Goal: Task Accomplishment & Management: Use online tool/utility

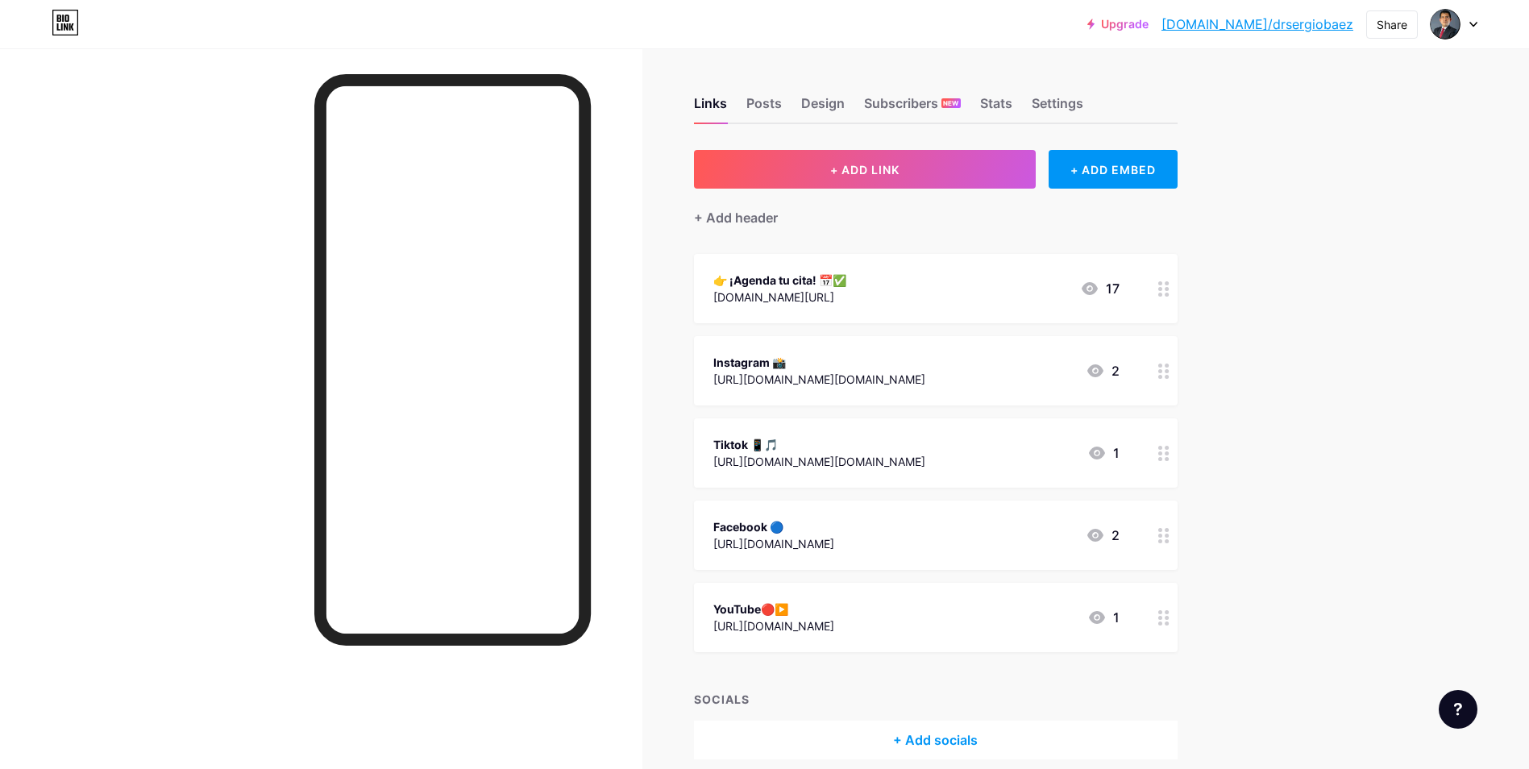
click at [1095, 291] on icon at bounding box center [1090, 288] width 16 height 13
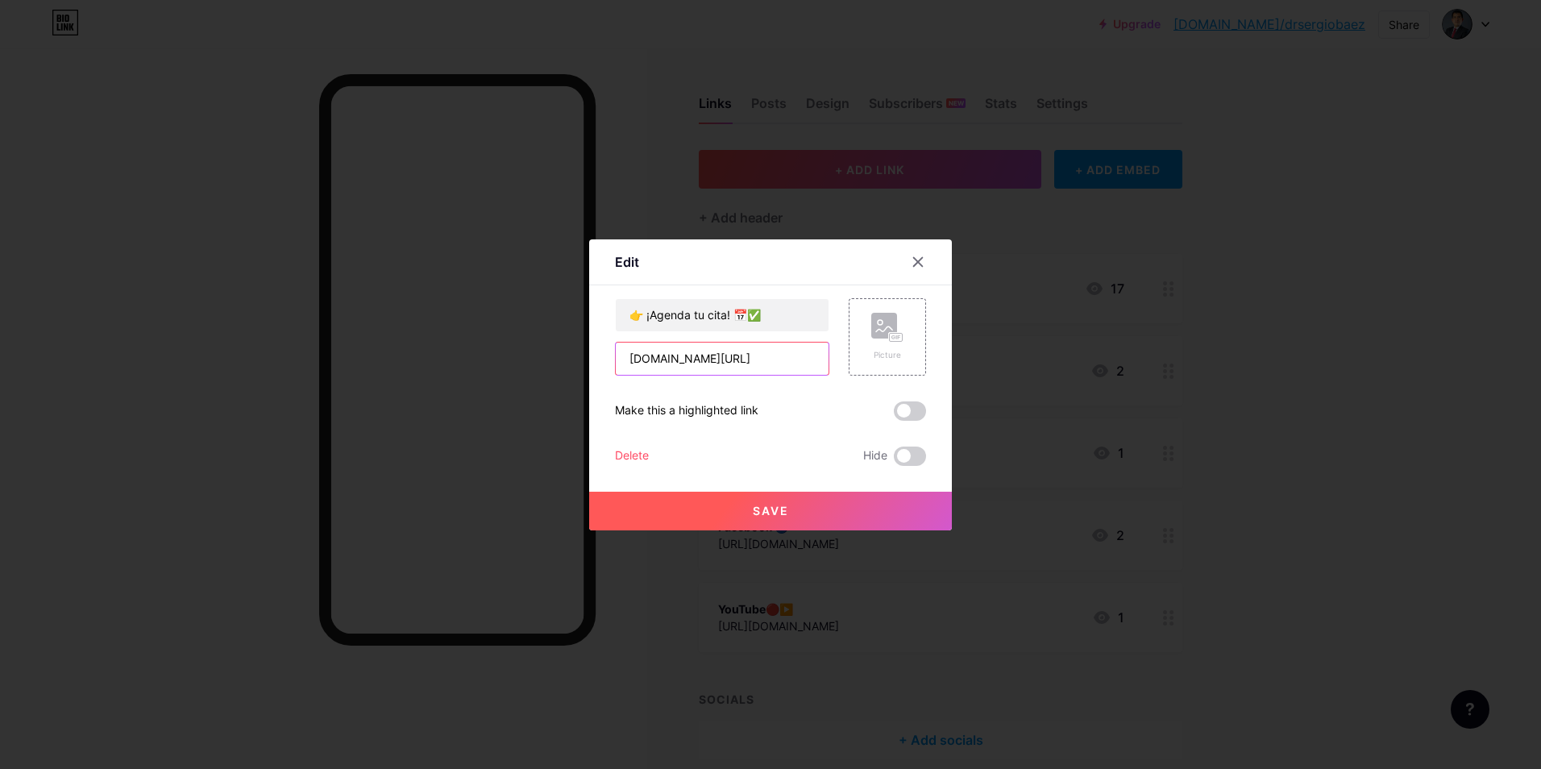
click at [795, 360] on input "[DOMAIN_NAME][URL]" at bounding box center [722, 359] width 213 height 32
type input "w"
paste input "[URL][DOMAIN_NAME]"
click at [899, 413] on span at bounding box center [910, 410] width 32 height 19
click at [894, 415] on input "checkbox" at bounding box center [894, 415] width 0 height 0
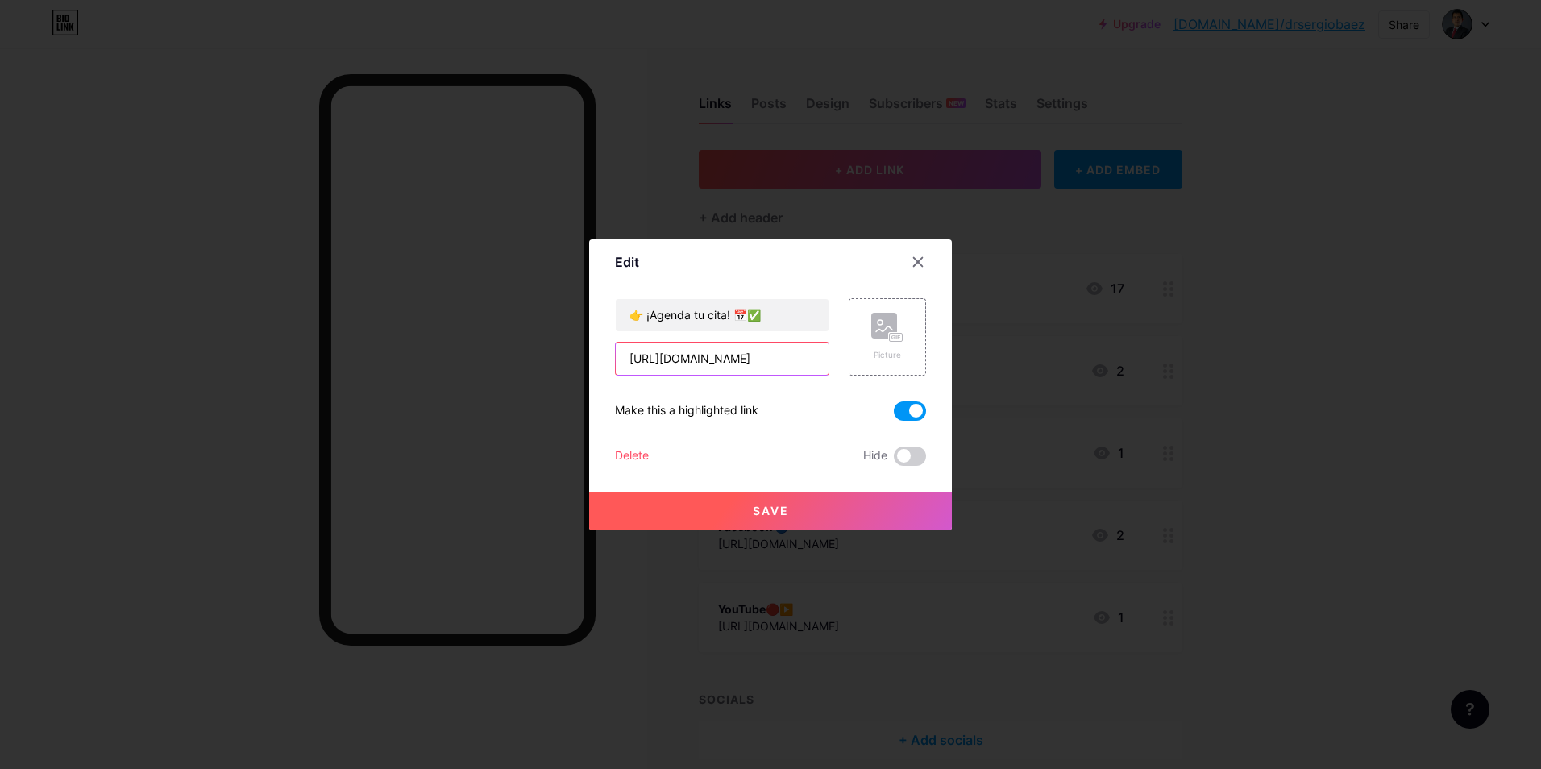
click at [801, 361] on input "[URL][DOMAIN_NAME]" at bounding box center [722, 359] width 213 height 32
type input "h"
paste input "[URL][DOMAIN_NAME]"
type input "[URL][DOMAIN_NAME]"
click at [806, 521] on button "Save" at bounding box center [770, 511] width 363 height 39
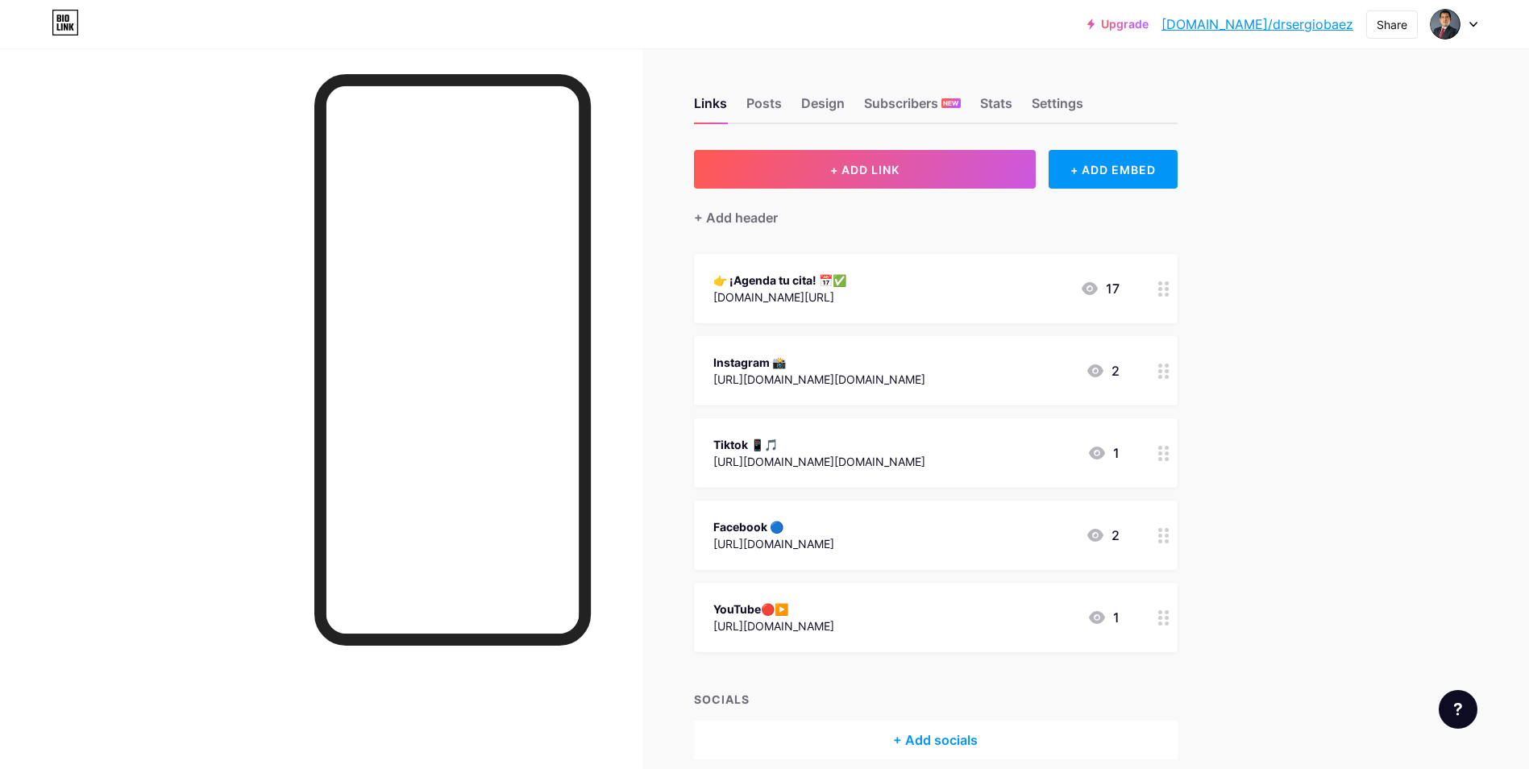
click at [1169, 291] on icon at bounding box center [1163, 288] width 11 height 15
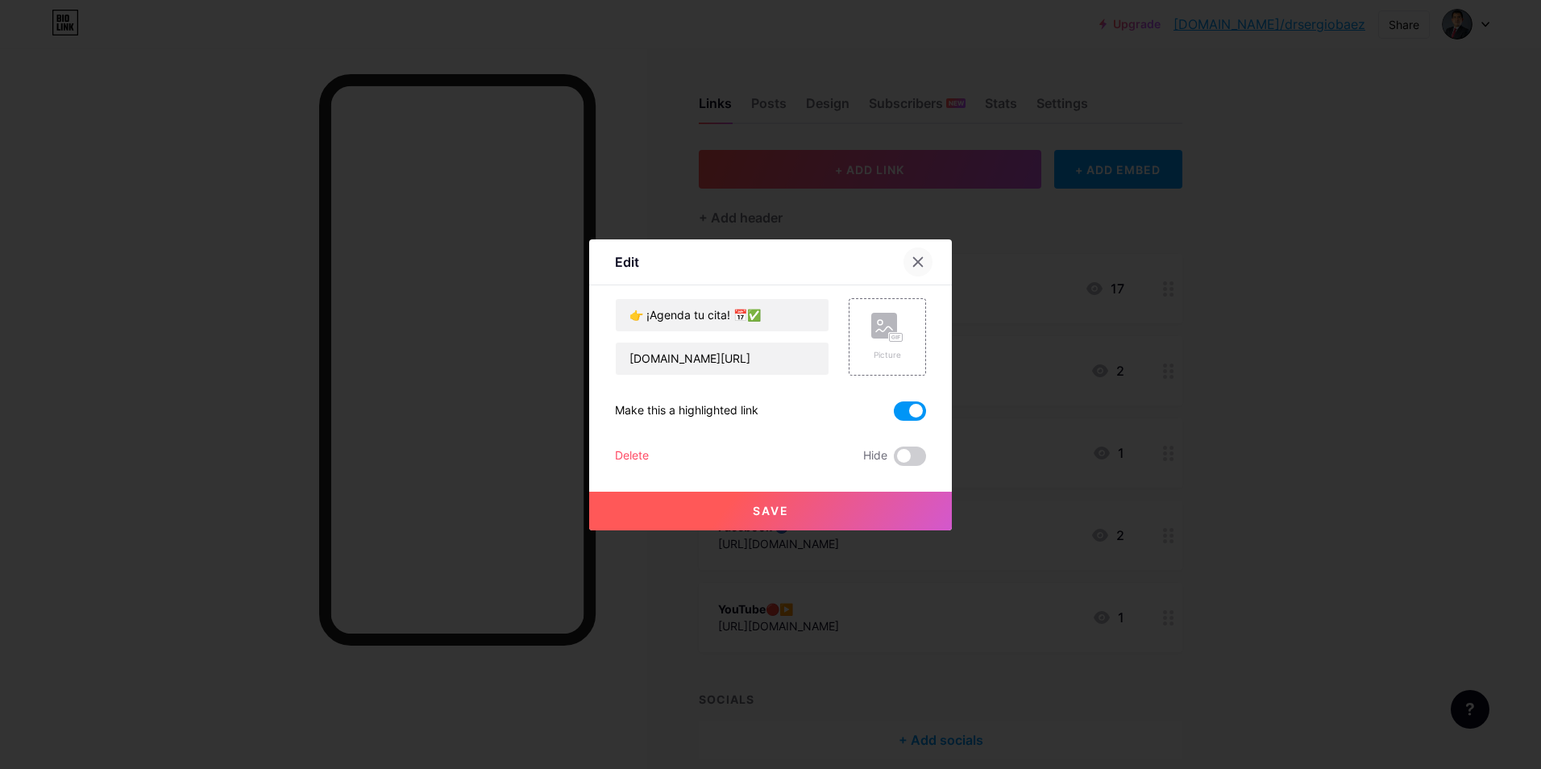
click at [920, 264] on div at bounding box center [917, 261] width 29 height 29
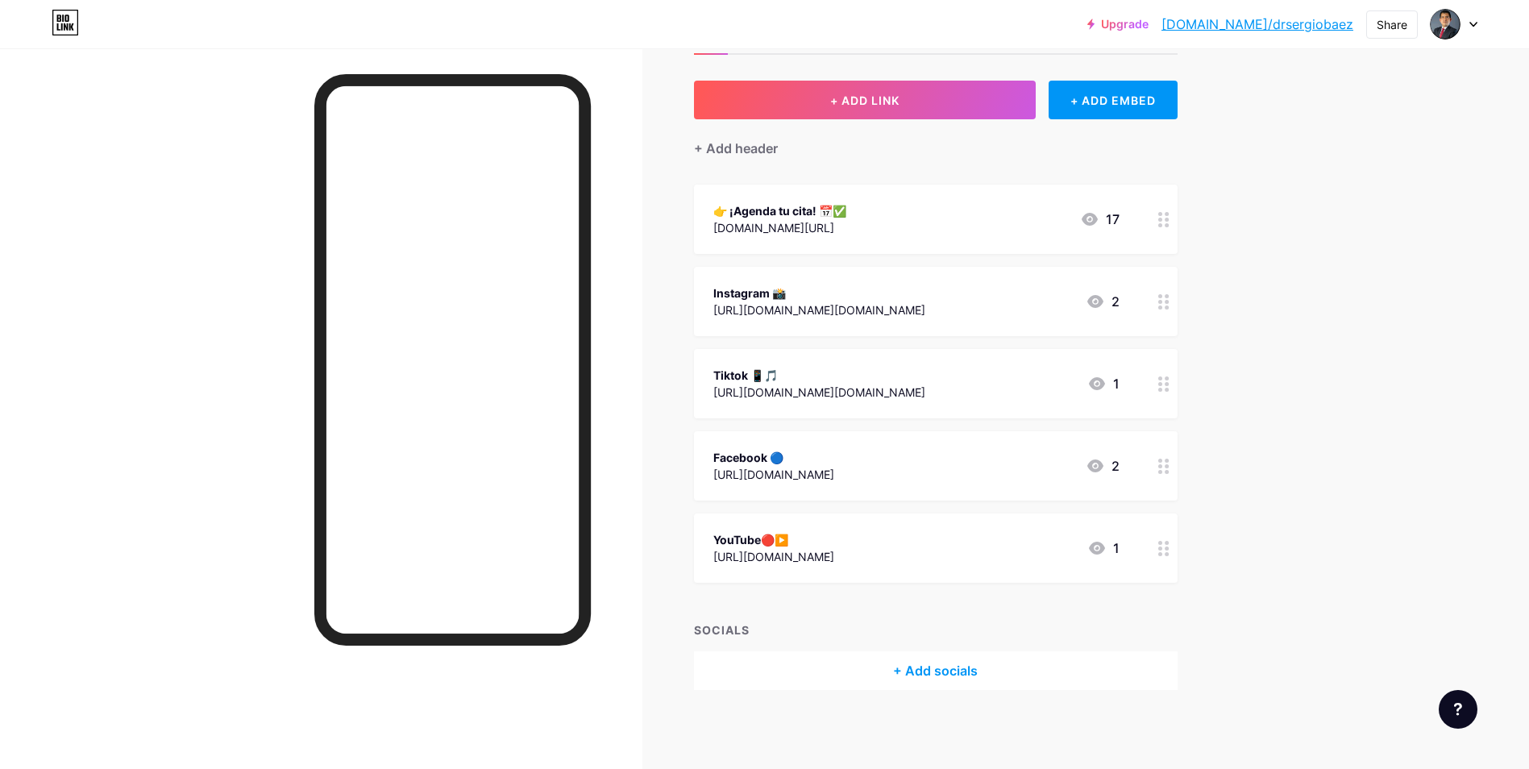
scroll to position [70, 0]
